Goal: Check status: Check status

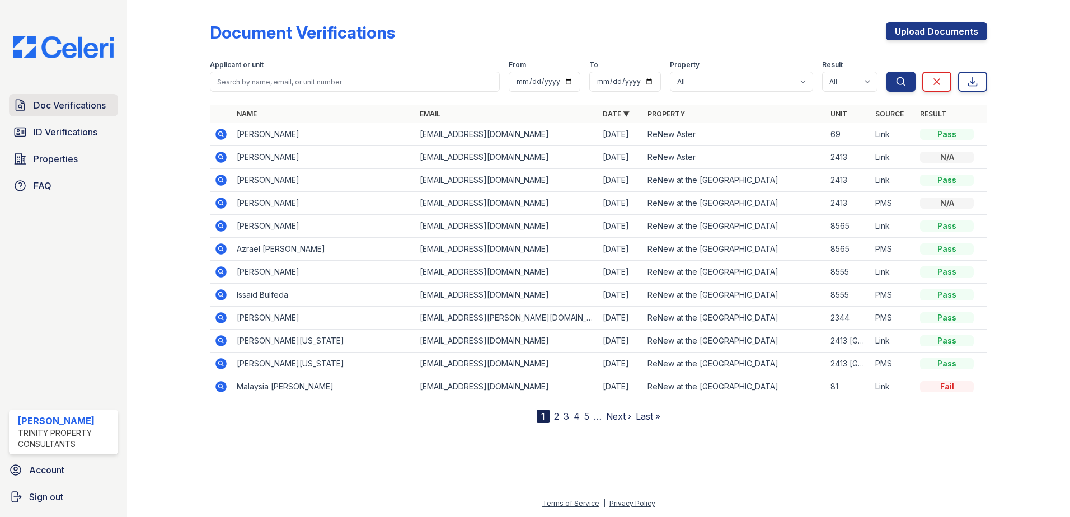
click at [92, 98] on link "Doc Verifications" at bounding box center [63, 105] width 109 height 22
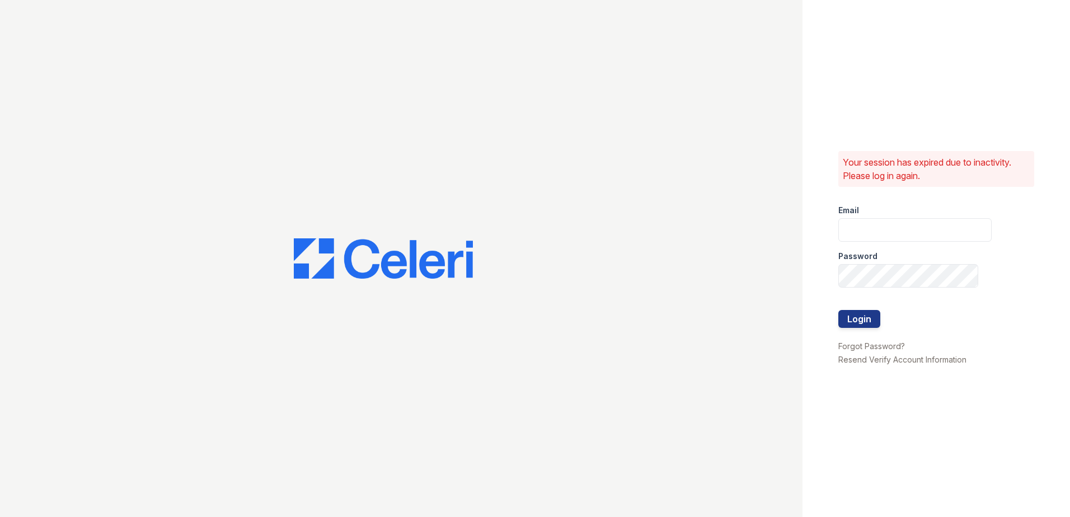
type input "sgasanov@trinity-pm.com"
click at [852, 332] on div at bounding box center [914, 333] width 153 height 11
click at [859, 321] on button "Login" at bounding box center [859, 319] width 42 height 18
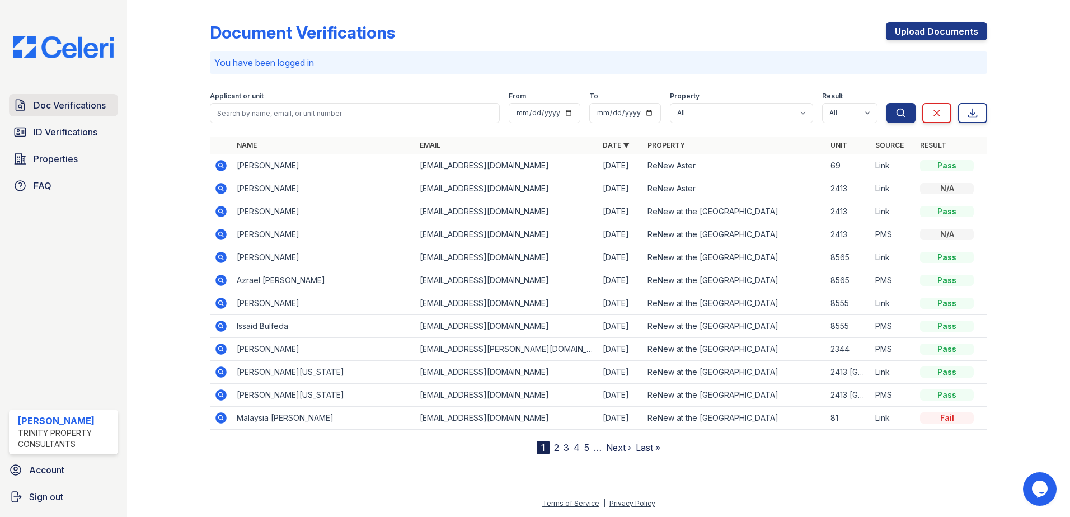
click at [57, 104] on span "Doc Verifications" at bounding box center [70, 105] width 72 height 13
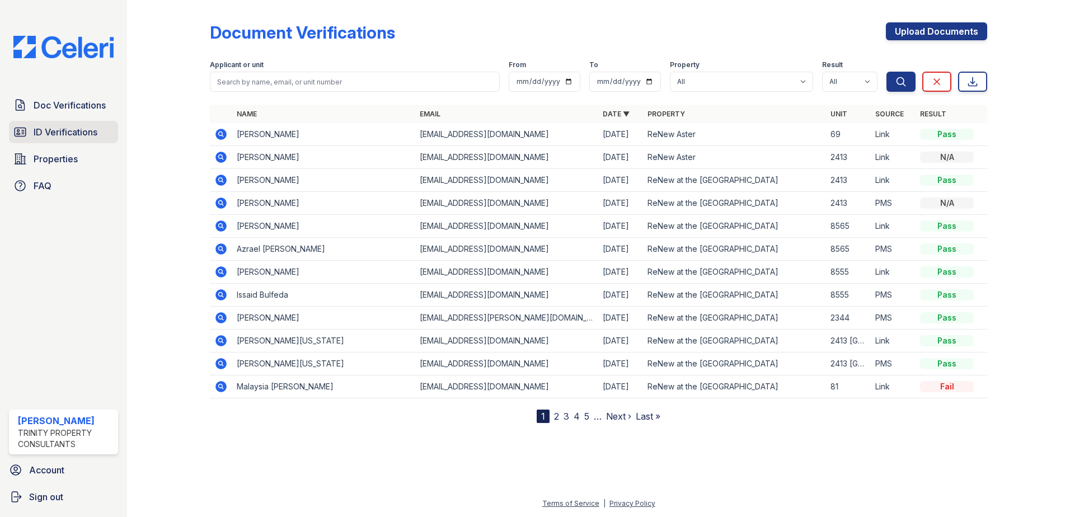
click at [79, 139] on span "ID Verifications" at bounding box center [66, 131] width 64 height 13
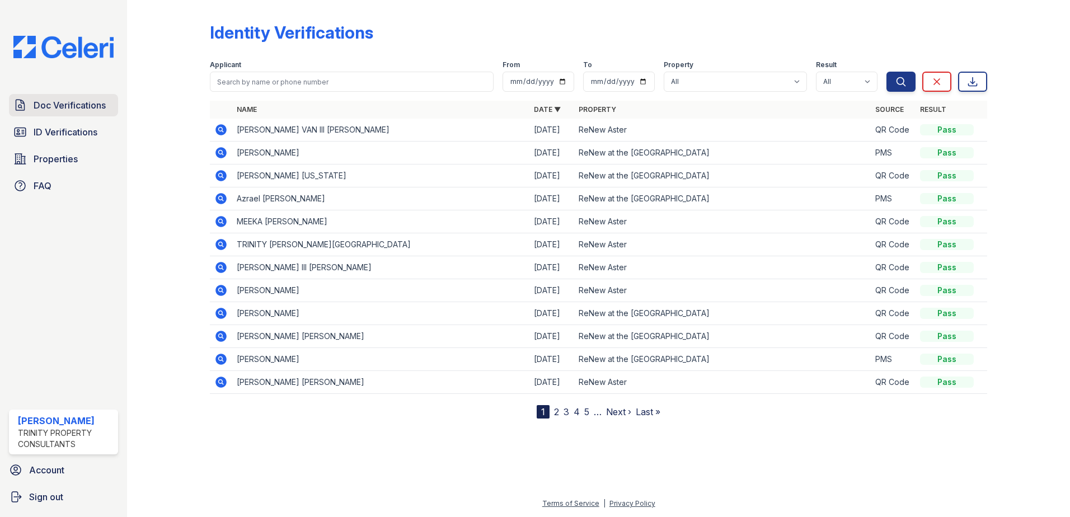
click at [85, 98] on link "Doc Verifications" at bounding box center [63, 105] width 109 height 22
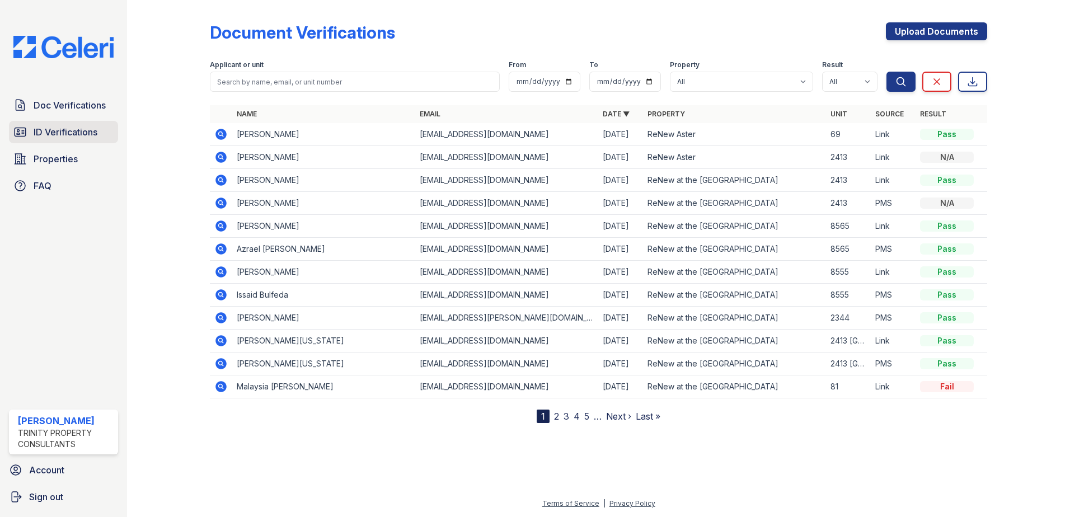
click at [76, 129] on span "ID Verifications" at bounding box center [66, 131] width 64 height 13
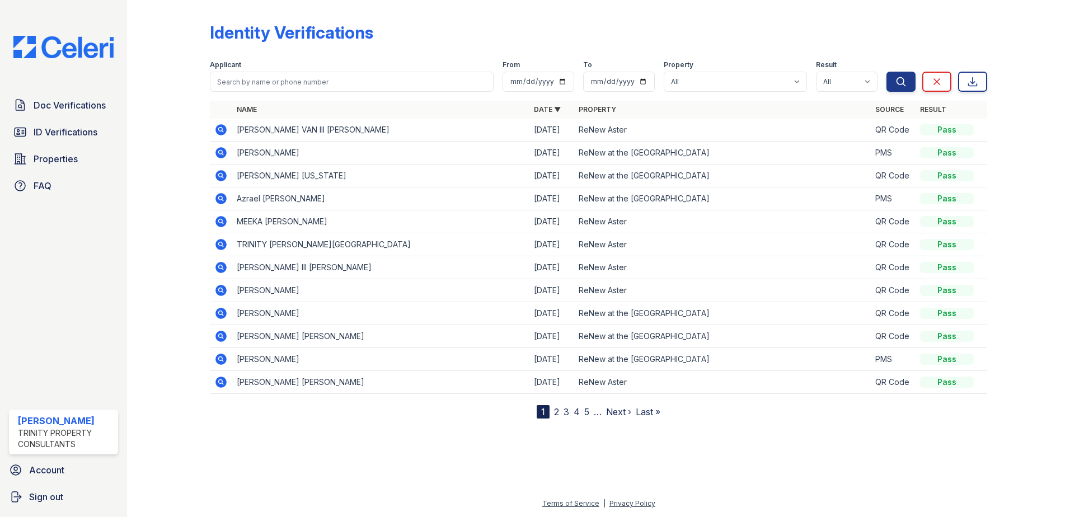
click at [69, 102] on span "Doc Verifications" at bounding box center [70, 105] width 72 height 13
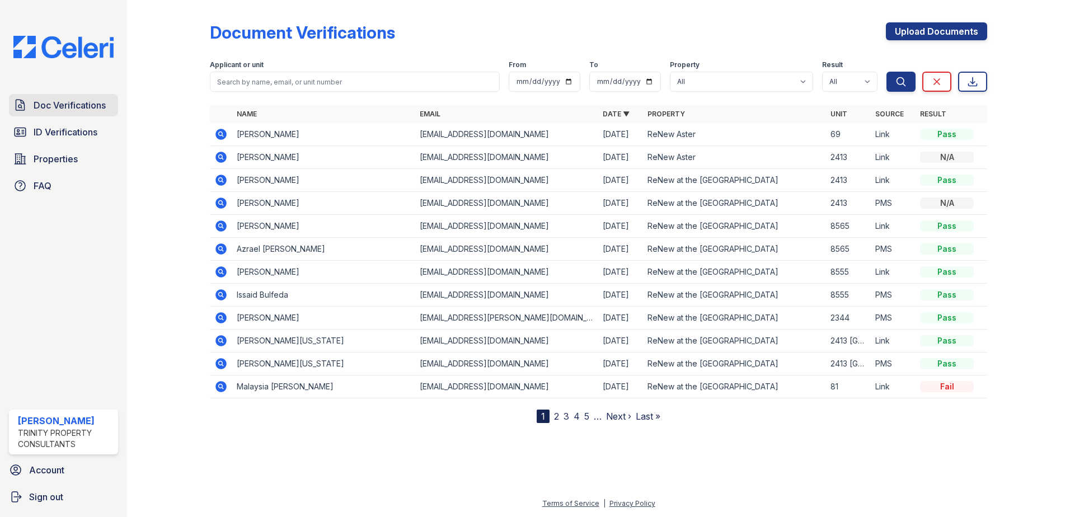
click at [73, 116] on link "Doc Verifications" at bounding box center [63, 105] width 109 height 22
click at [76, 125] on span "ID Verifications" at bounding box center [66, 131] width 64 height 13
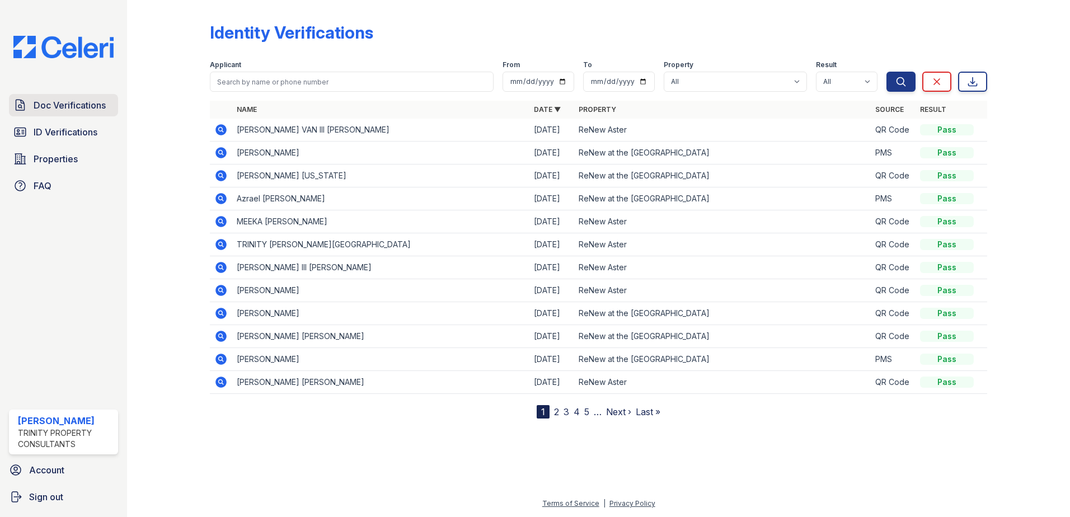
click at [82, 100] on span "Doc Verifications" at bounding box center [70, 105] width 72 height 13
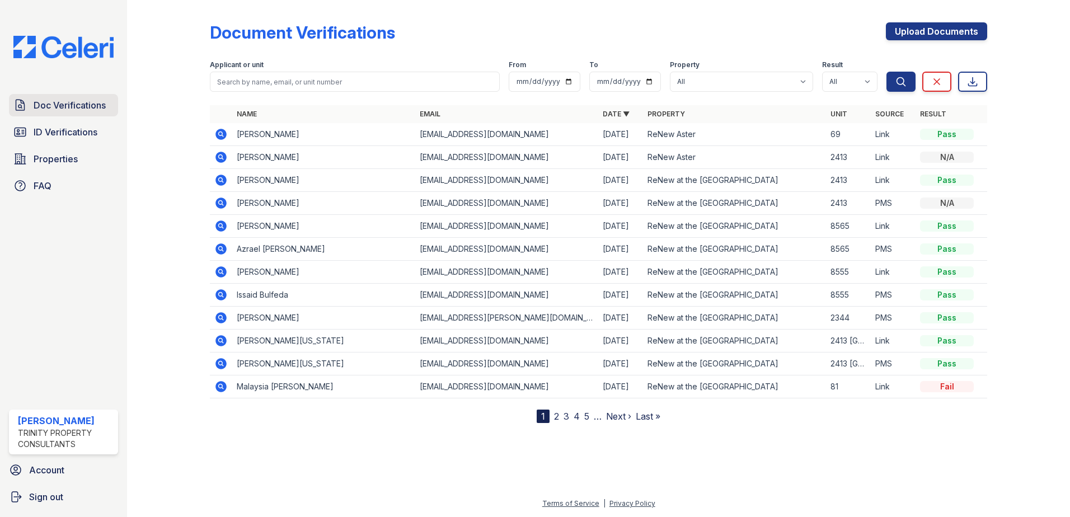
click at [32, 105] on link "Doc Verifications" at bounding box center [63, 105] width 109 height 22
click at [68, 102] on span "Doc Verifications" at bounding box center [70, 105] width 72 height 13
click at [77, 111] on span "Doc Verifications" at bounding box center [70, 105] width 72 height 13
click at [98, 116] on div "Doc Verifications ID Verifications Properties FAQ" at bounding box center [63, 145] width 118 height 103
click at [93, 125] on span "ID Verifications" at bounding box center [66, 131] width 64 height 13
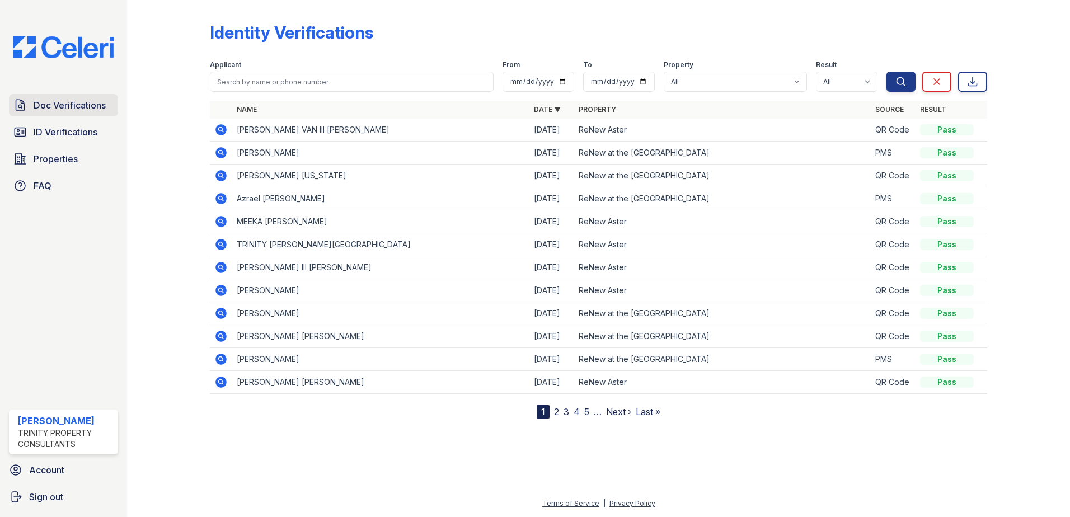
drag, startPoint x: 92, startPoint y: 123, endPoint x: 87, endPoint y: 109, distance: 14.3
click at [87, 109] on span "Doc Verifications" at bounding box center [70, 105] width 72 height 13
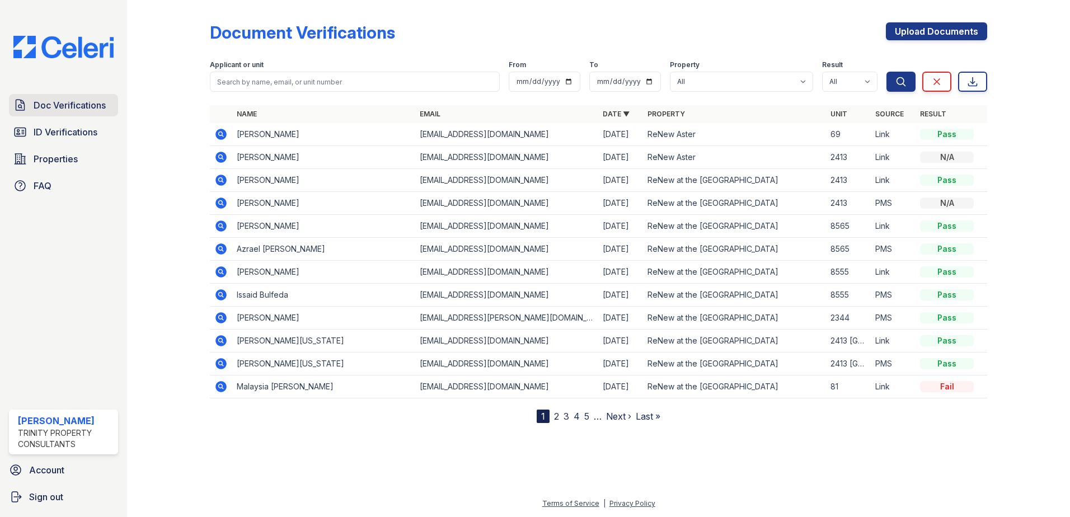
click at [63, 115] on link "Doc Verifications" at bounding box center [63, 105] width 109 height 22
click at [90, 108] on span "Doc Verifications" at bounding box center [70, 105] width 72 height 13
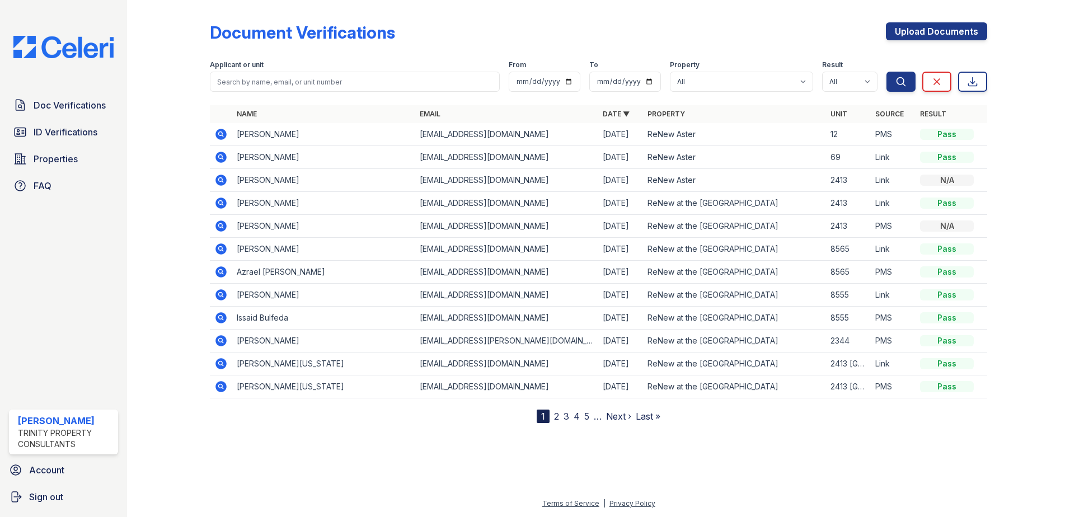
click at [277, 142] on td "Kimber Matthews" at bounding box center [323, 134] width 183 height 23
click at [222, 134] on icon at bounding box center [220, 134] width 13 height 13
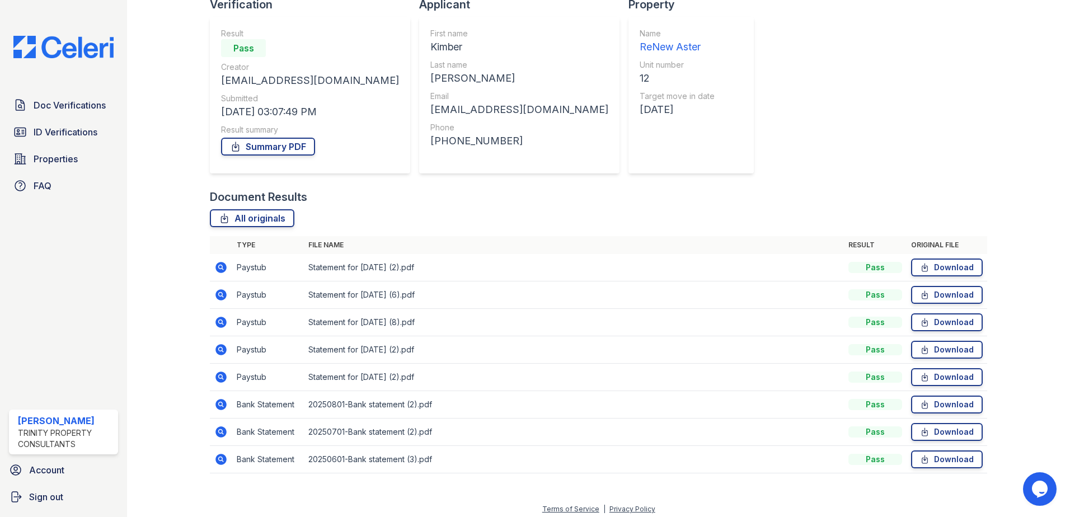
scroll to position [92, 0]
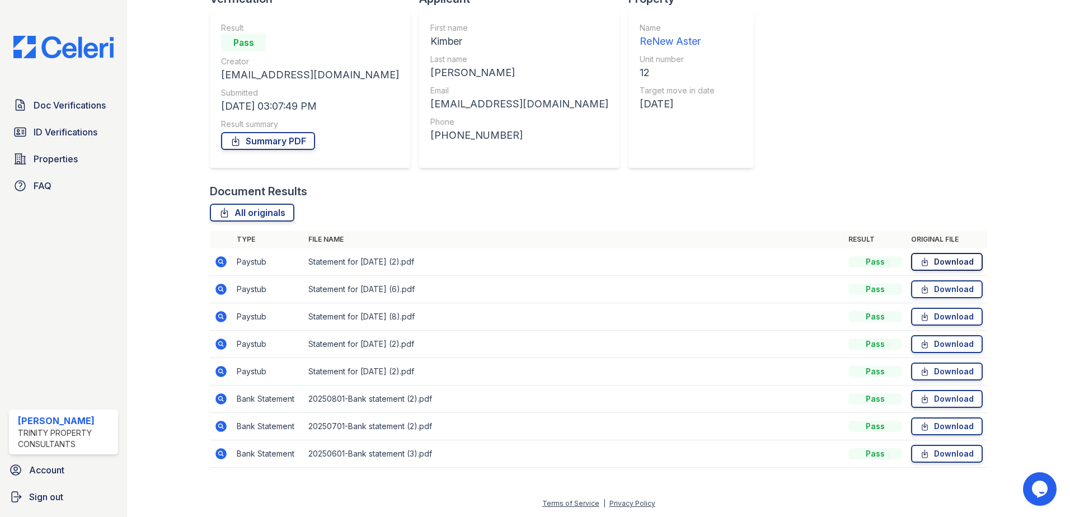
click at [922, 259] on icon at bounding box center [925, 262] width 6 height 8
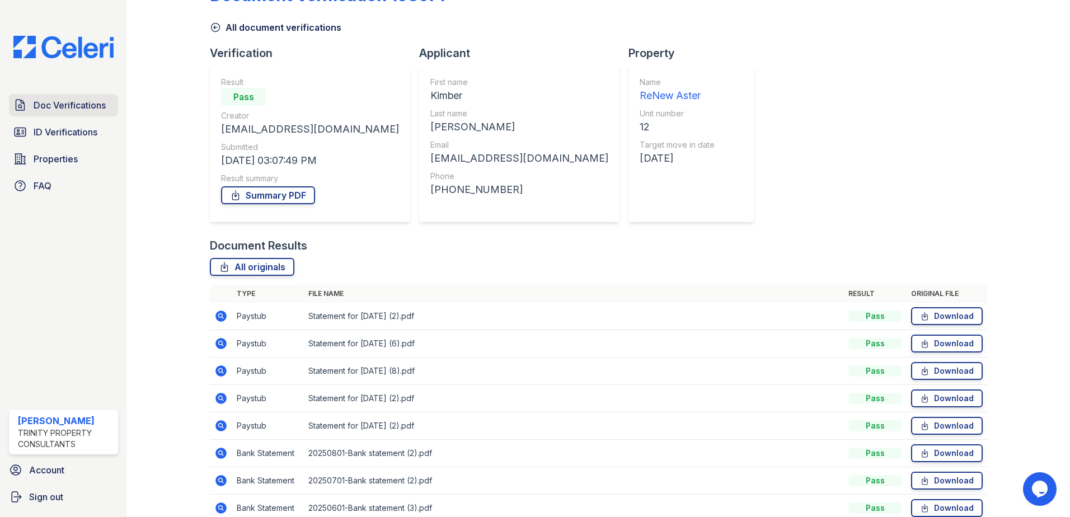
scroll to position [0, 0]
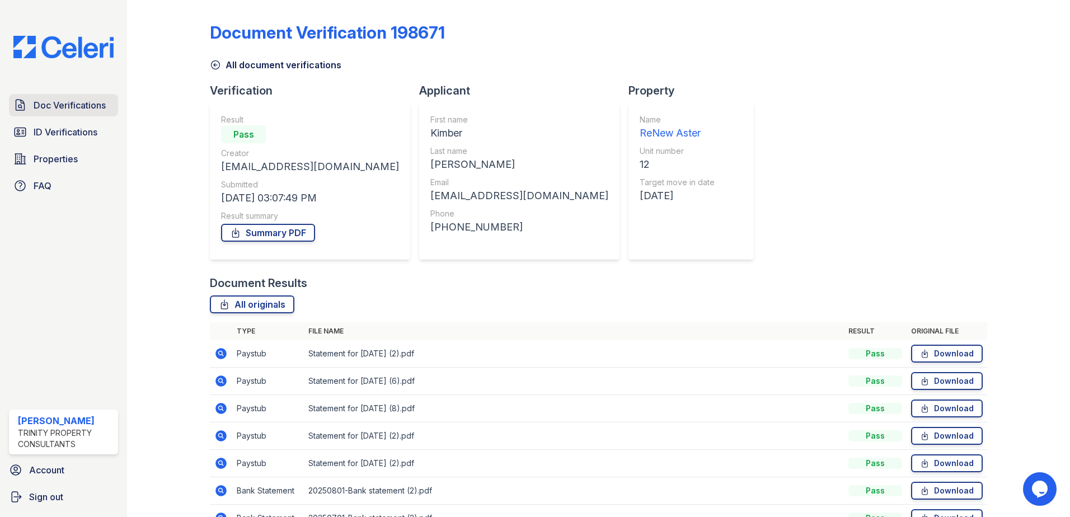
click at [58, 103] on span "Doc Verifications" at bounding box center [70, 105] width 72 height 13
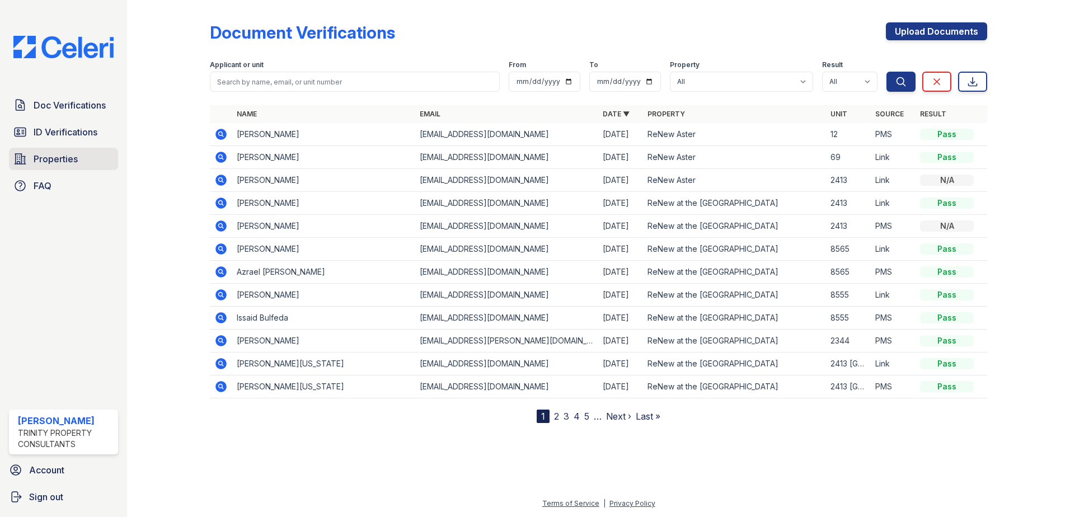
drag, startPoint x: 60, startPoint y: 153, endPoint x: 69, endPoint y: 156, distance: 8.7
click at [60, 153] on span "Properties" at bounding box center [56, 158] width 44 height 13
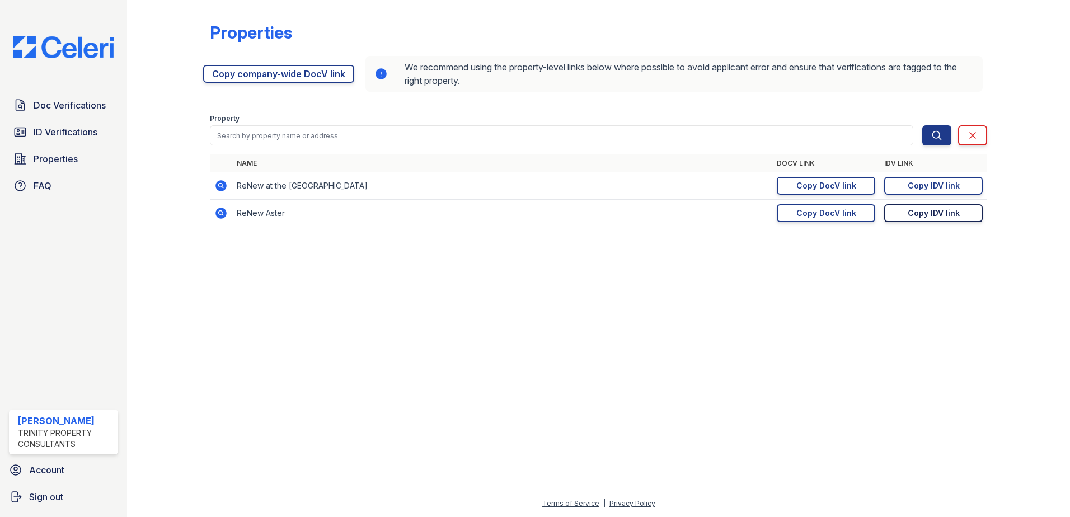
click at [946, 213] on div "Copy IDV link" at bounding box center [934, 213] width 52 height 11
click at [95, 115] on link "Doc Verifications" at bounding box center [63, 105] width 109 height 22
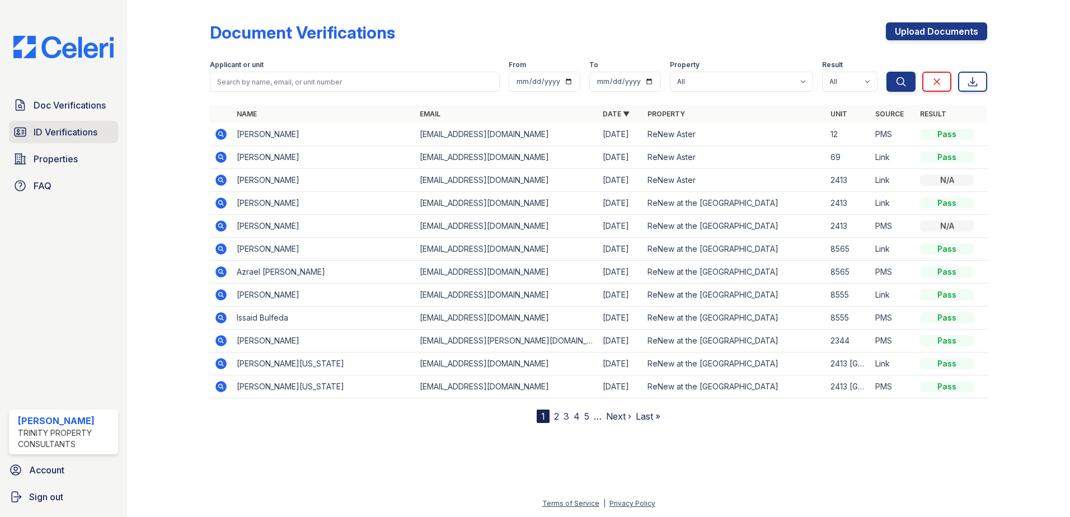
click at [79, 133] on span "ID Verifications" at bounding box center [66, 131] width 64 height 13
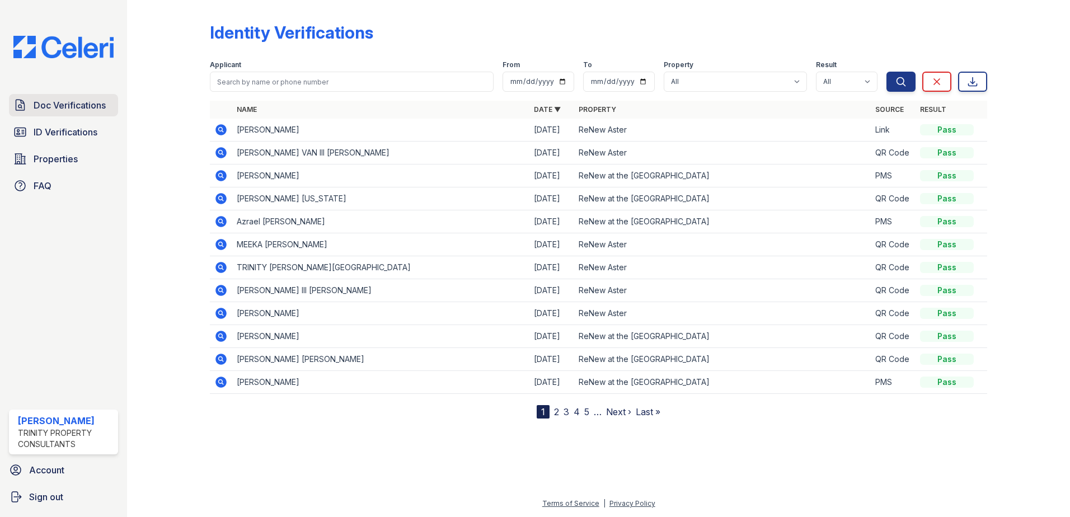
click at [81, 101] on span "Doc Verifications" at bounding box center [70, 105] width 72 height 13
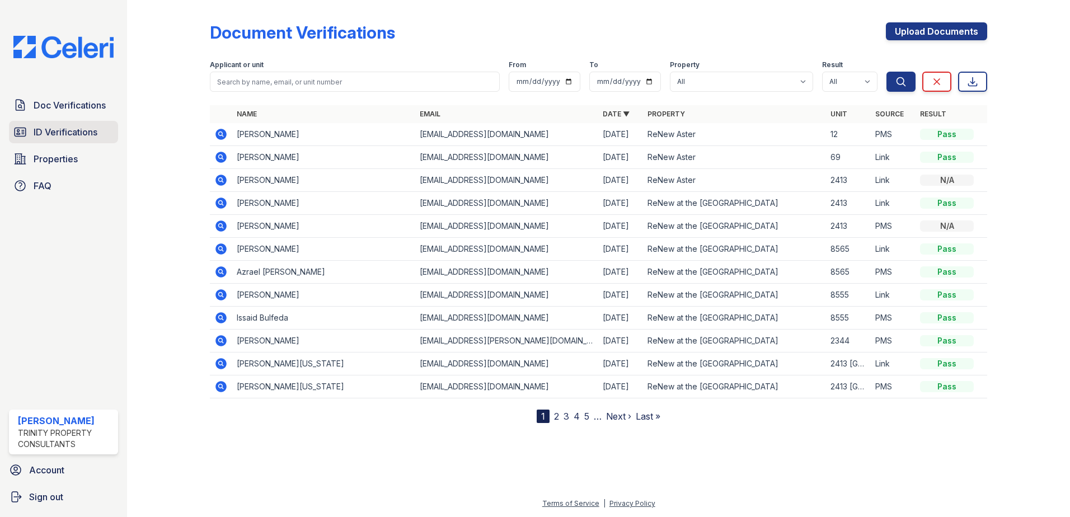
click at [67, 128] on span "ID Verifications" at bounding box center [66, 131] width 64 height 13
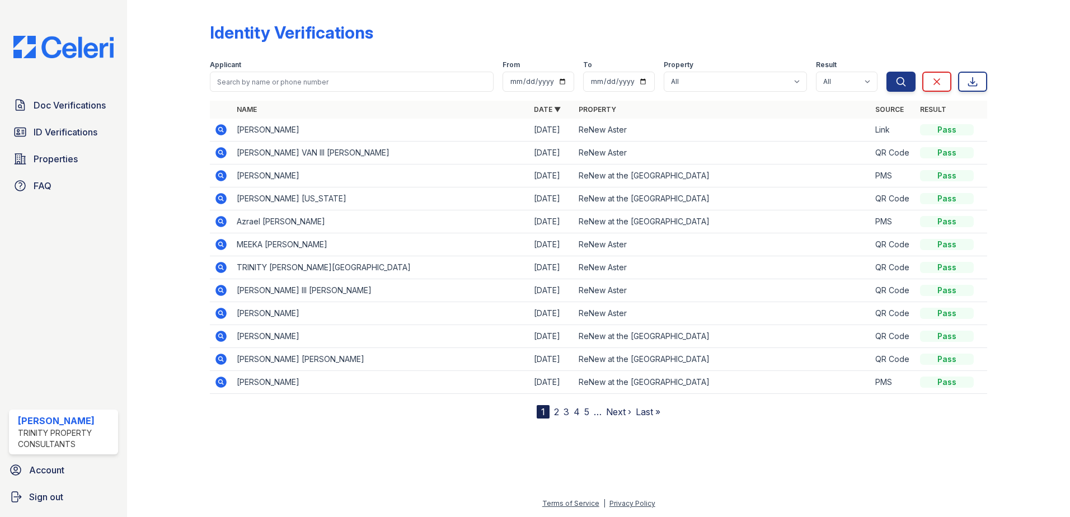
click at [218, 126] on icon at bounding box center [220, 129] width 11 height 11
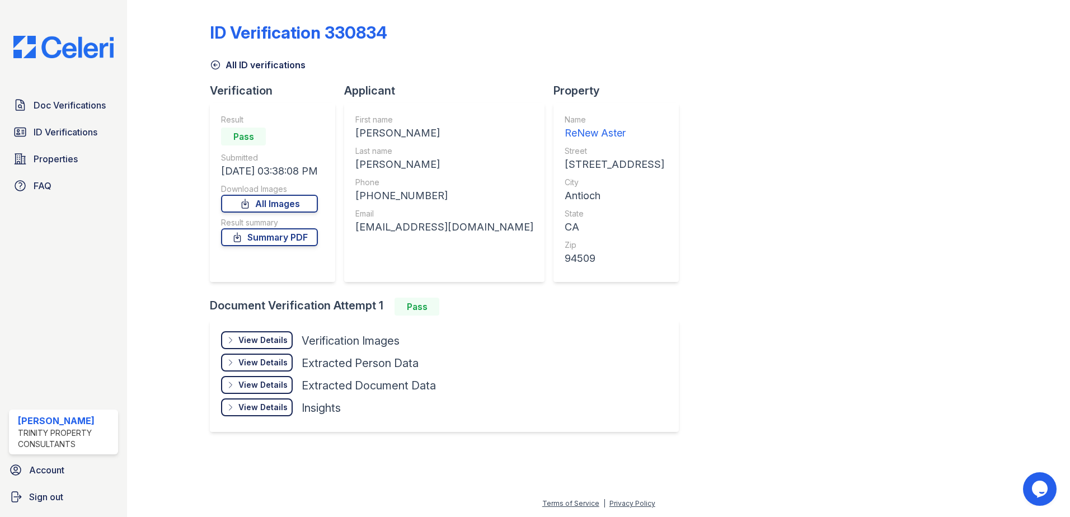
click at [262, 341] on div "View Details" at bounding box center [262, 340] width 49 height 11
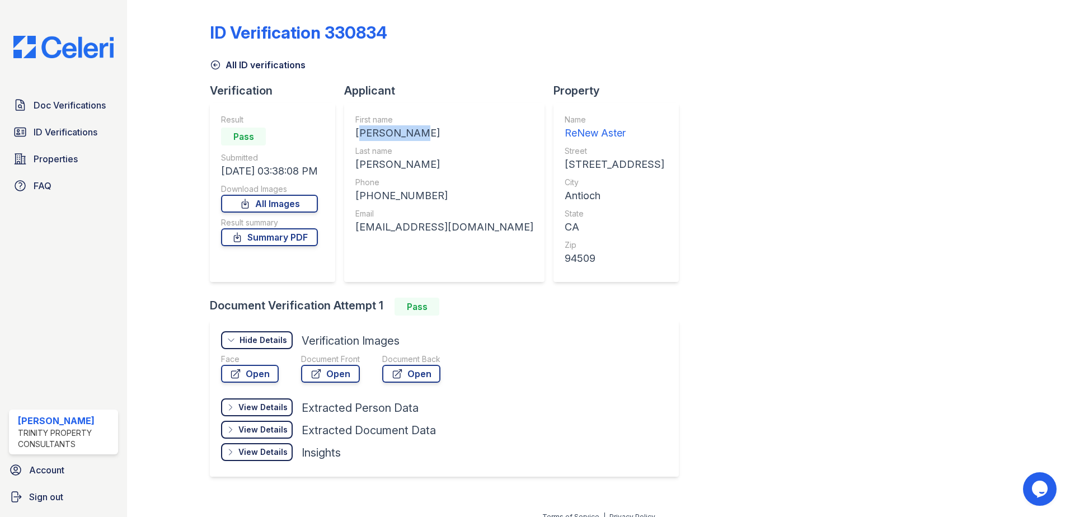
drag, startPoint x: 362, startPoint y: 129, endPoint x: 433, endPoint y: 130, distance: 71.1
click at [433, 130] on div "[PERSON_NAME]" at bounding box center [444, 133] width 178 height 16
drag, startPoint x: 433, startPoint y: 130, endPoint x: 390, endPoint y: 163, distance: 54.0
click at [390, 163] on div "[PERSON_NAME]" at bounding box center [444, 165] width 178 height 16
drag, startPoint x: 358, startPoint y: 135, endPoint x: 397, endPoint y: 129, distance: 39.7
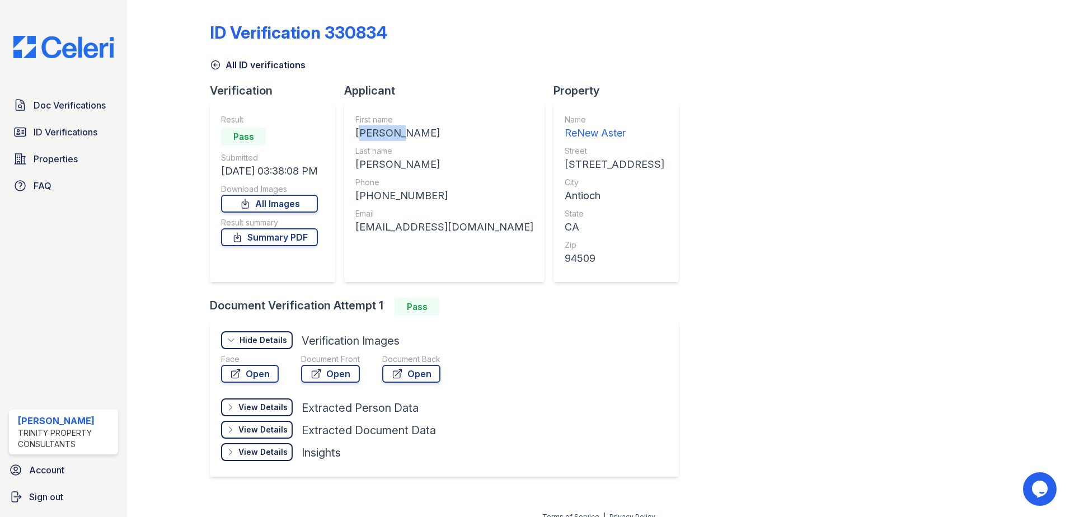
click at [397, 129] on div "First name [PERSON_NAME] Last name [PERSON_NAME] Phone [PHONE_NUMBER] Email [EM…" at bounding box center [444, 192] width 200 height 179
drag, startPoint x: 397, startPoint y: 129, endPoint x: 388, endPoint y: 135, distance: 11.2
copy div "KIMBER"
click at [260, 403] on div "View Details" at bounding box center [262, 407] width 49 height 11
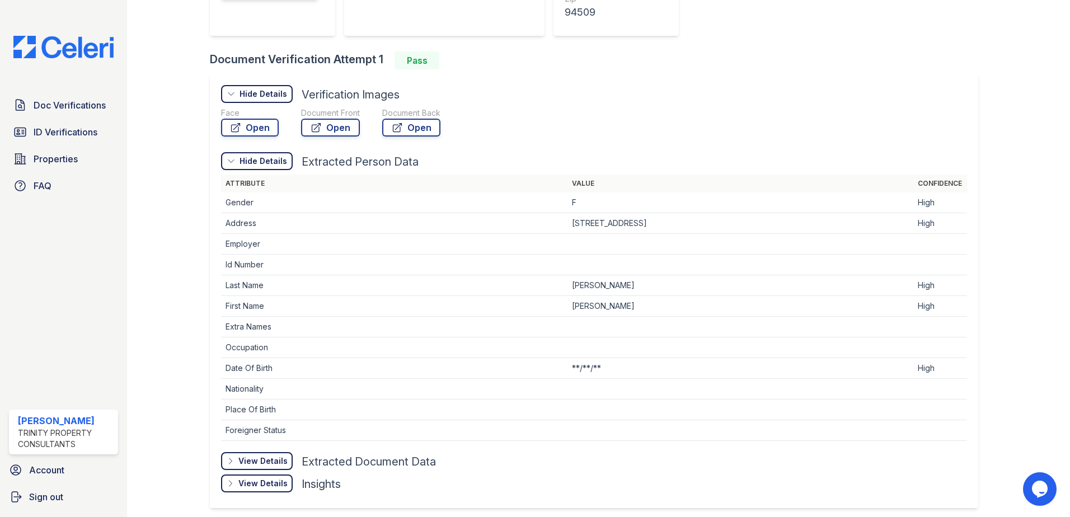
scroll to position [123, 0]
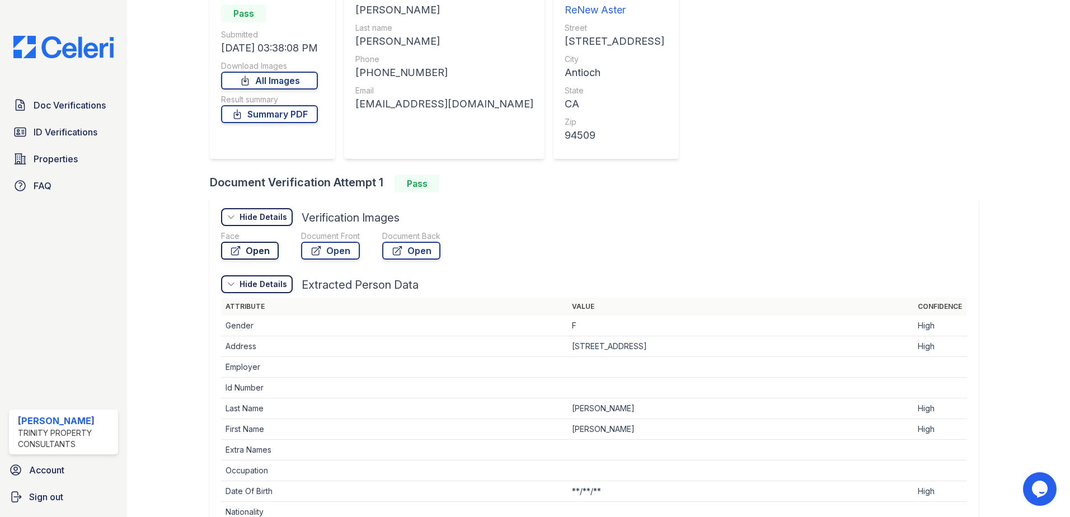
click at [252, 250] on link "Open" at bounding box center [250, 251] width 58 height 18
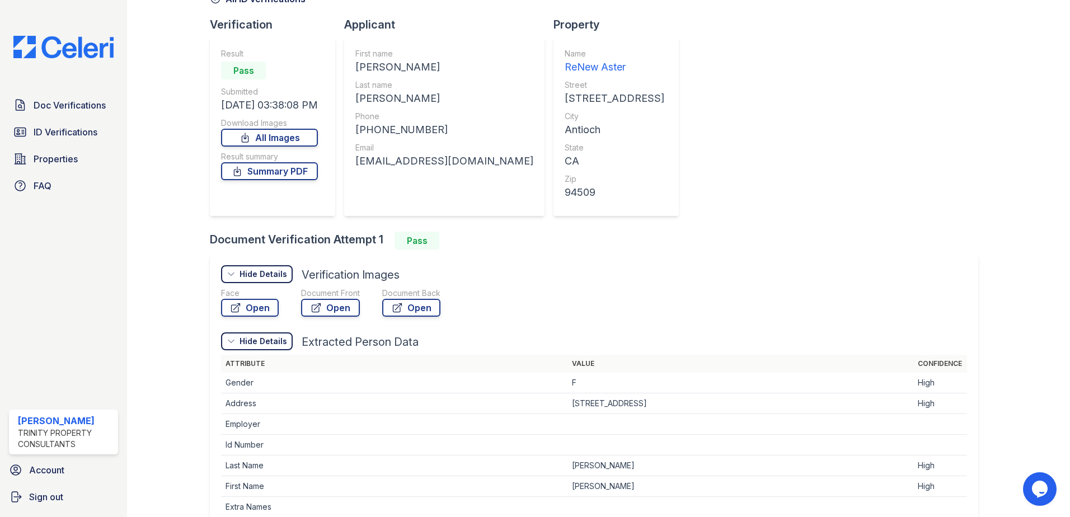
scroll to position [0, 0]
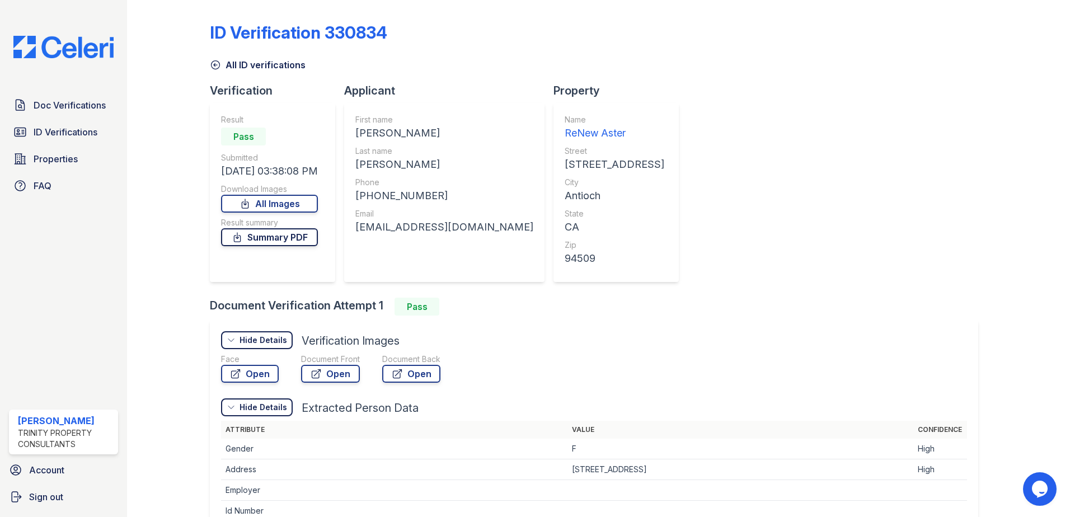
click at [306, 243] on link "Summary PDF" at bounding box center [269, 237] width 97 height 18
click at [69, 110] on span "Doc Verifications" at bounding box center [70, 105] width 72 height 13
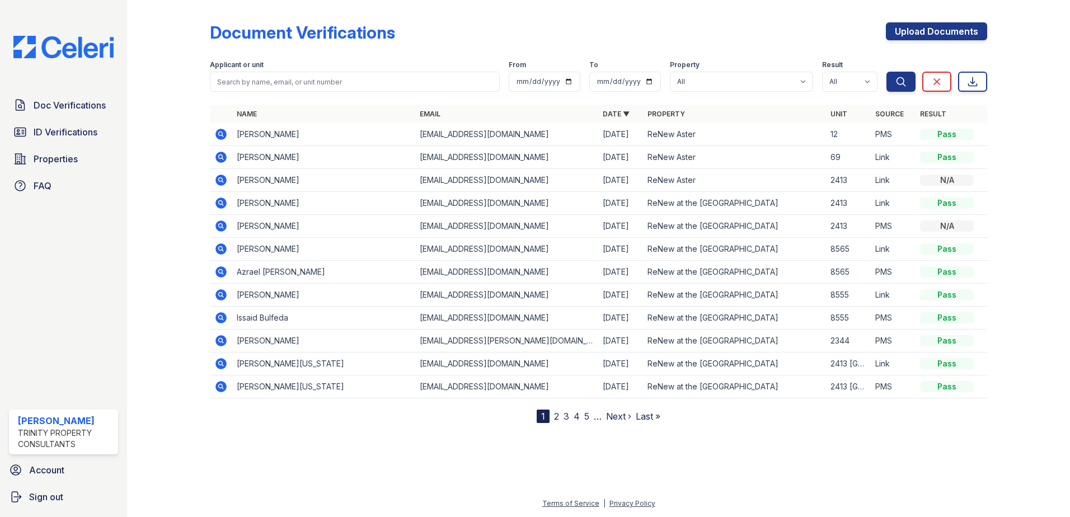
click at [219, 140] on icon at bounding box center [220, 134] width 13 height 13
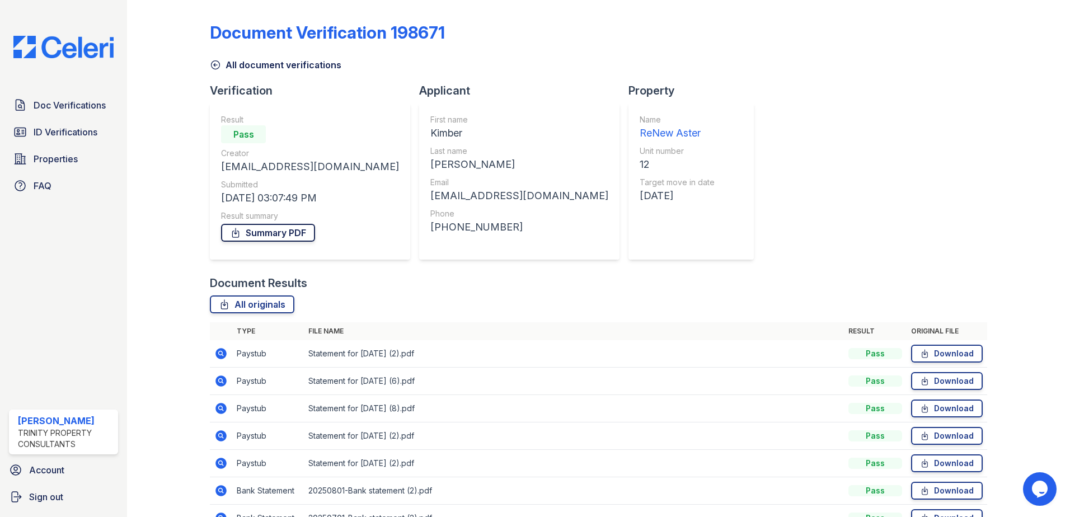
click at [260, 236] on link "Summary PDF" at bounding box center [268, 233] width 94 height 18
click at [51, 109] on span "Doc Verifications" at bounding box center [70, 105] width 72 height 13
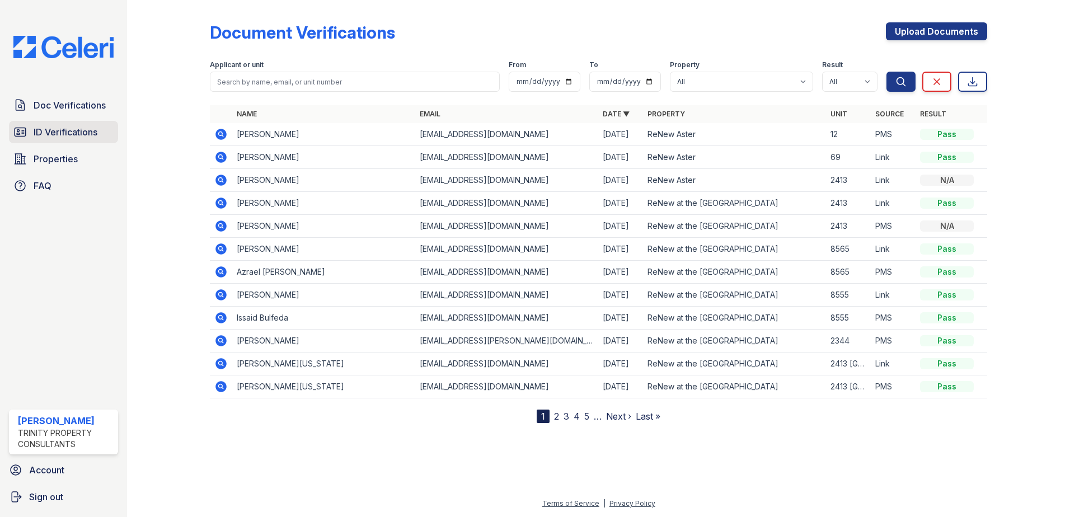
click at [54, 143] on link "ID Verifications" at bounding box center [63, 132] width 109 height 22
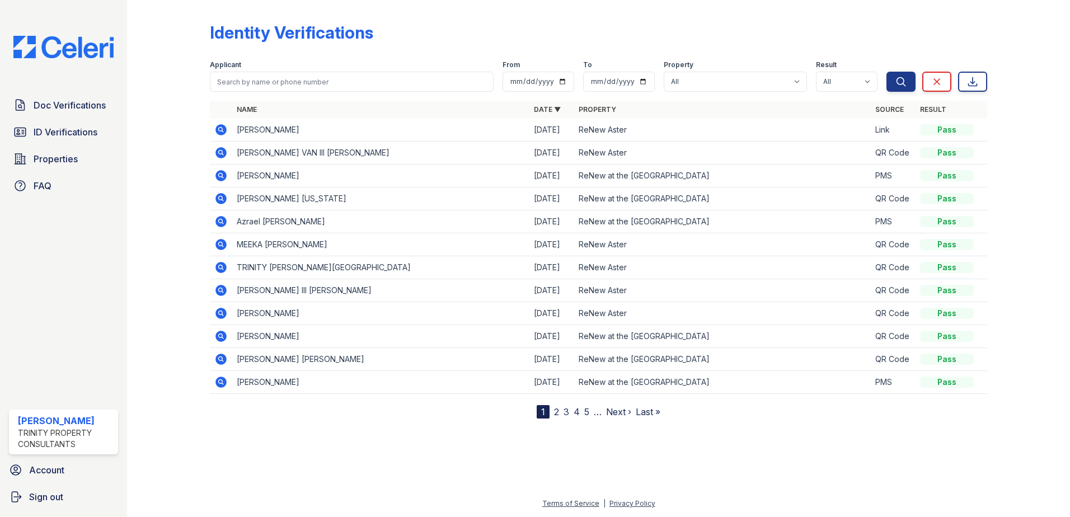
click at [222, 132] on icon at bounding box center [220, 129] width 11 height 11
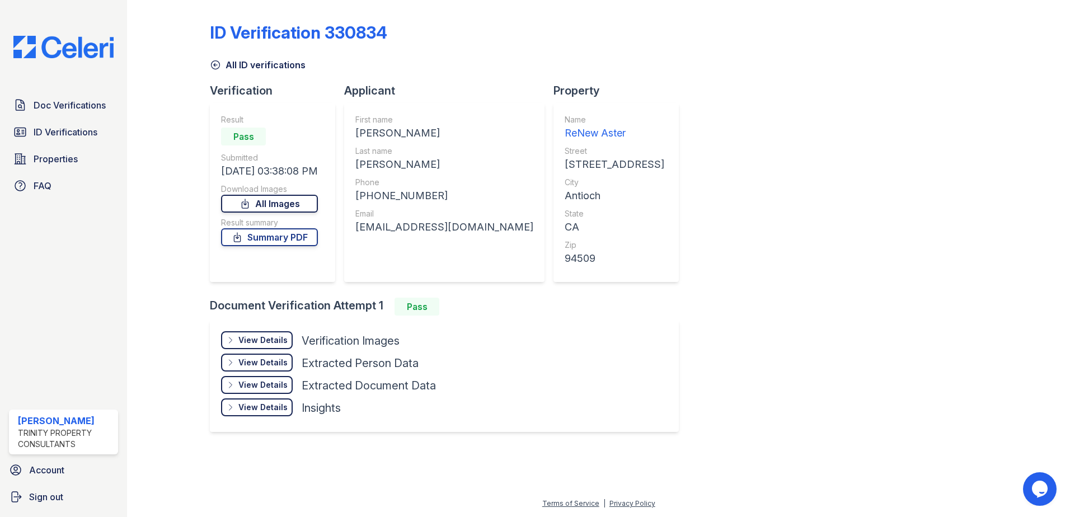
click at [290, 207] on link "All Images" at bounding box center [269, 204] width 97 height 18
click at [251, 387] on div "View Details" at bounding box center [262, 384] width 49 height 11
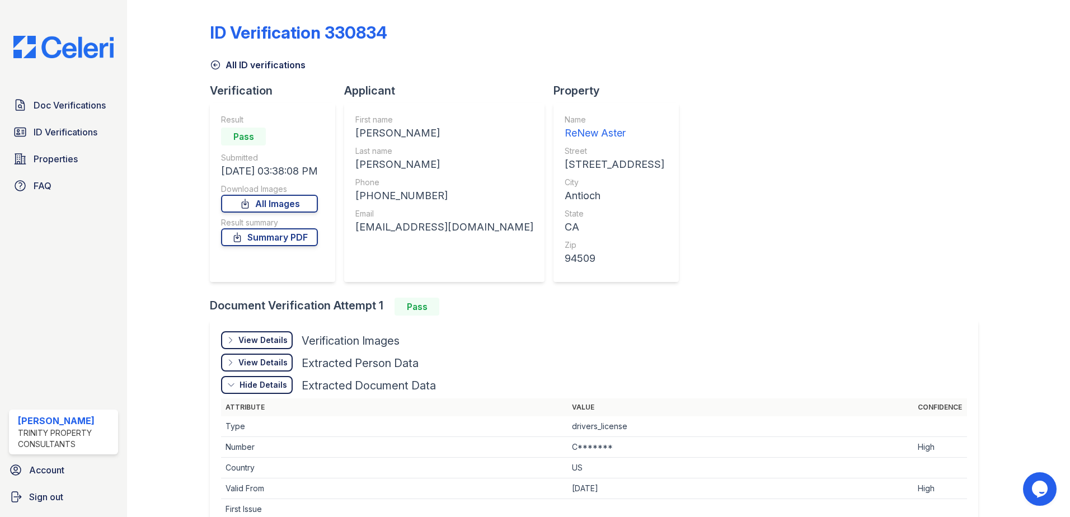
click at [254, 374] on div "View Details Details Hide Details Details Extracted Person Data" at bounding box center [594, 365] width 746 height 22
click at [256, 385] on div "Hide Details" at bounding box center [264, 384] width 48 height 11
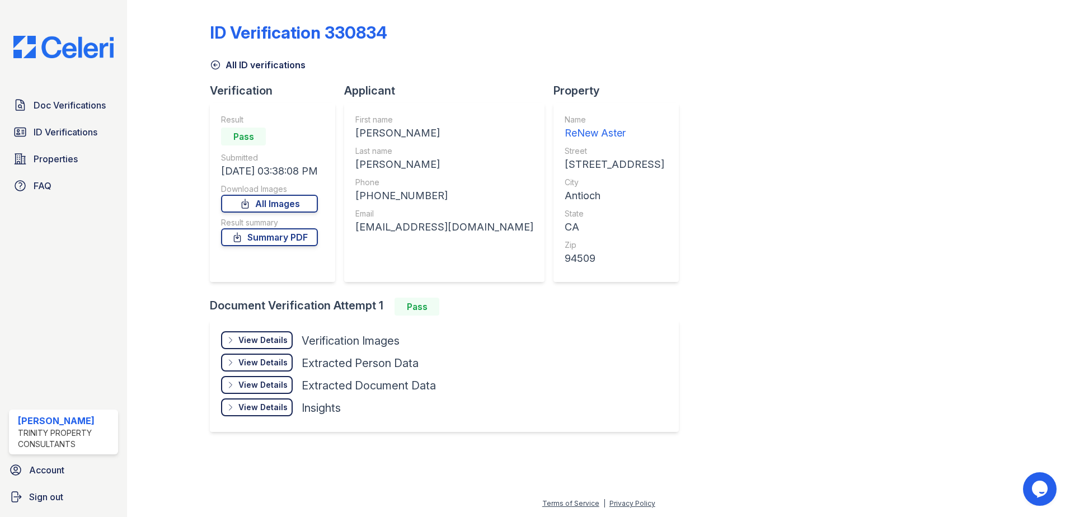
click at [252, 354] on div "View Details Details" at bounding box center [257, 363] width 72 height 18
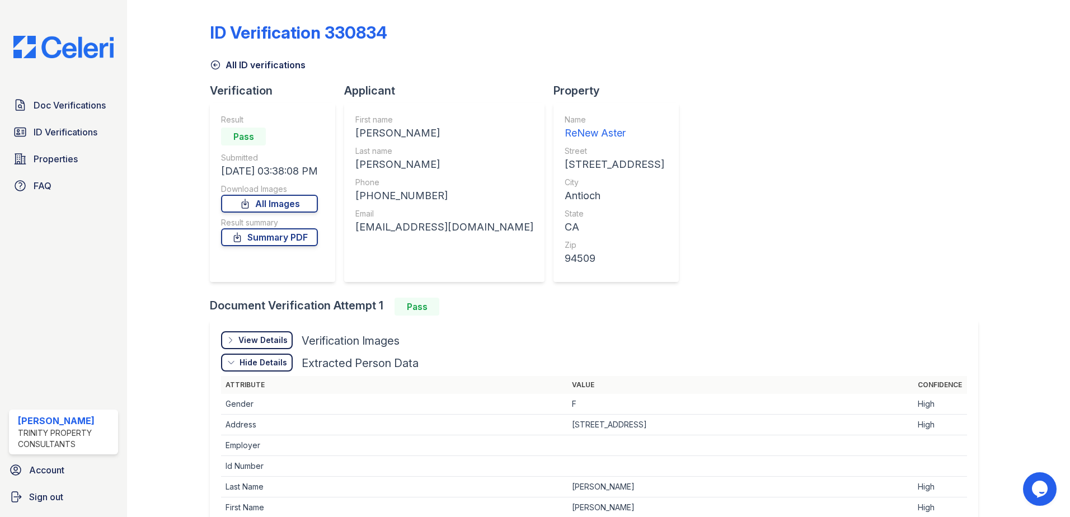
click at [254, 339] on div "View Details" at bounding box center [262, 340] width 49 height 11
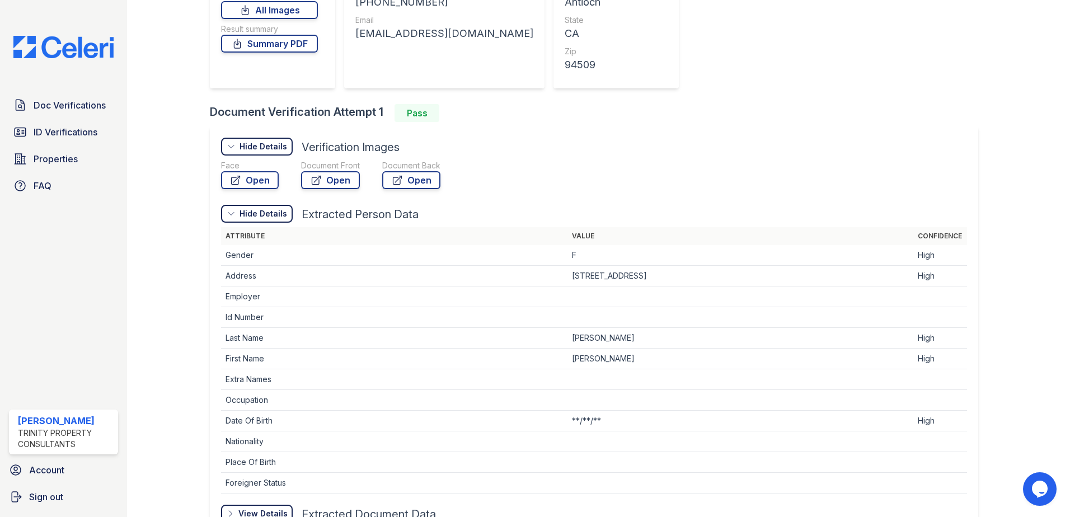
scroll to position [224, 0]
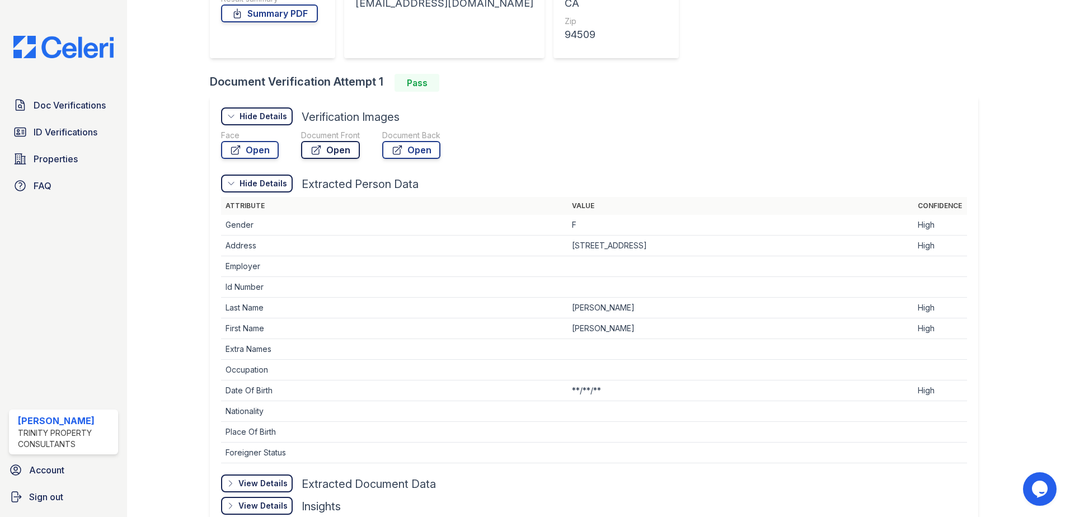
click at [321, 149] on link "Open" at bounding box center [330, 150] width 59 height 18
